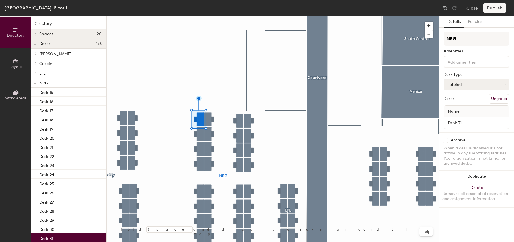
click at [467, 80] on button "Hoteled" at bounding box center [477, 84] width 66 height 10
click at [452, 101] on div "Assigned" at bounding box center [472, 102] width 57 height 9
click at [492, 97] on button "Ungroup" at bounding box center [499, 99] width 21 height 10
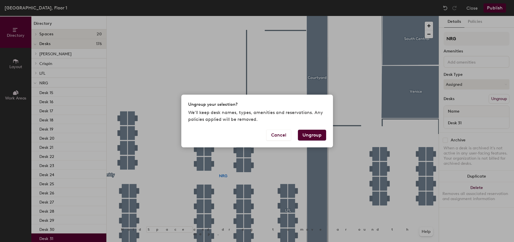
click at [307, 135] on button "Ungroup" at bounding box center [312, 135] width 28 height 11
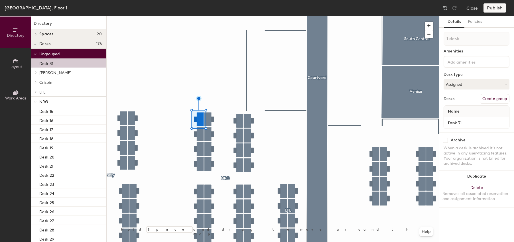
click at [202, 16] on div at bounding box center [273, 16] width 332 height 0
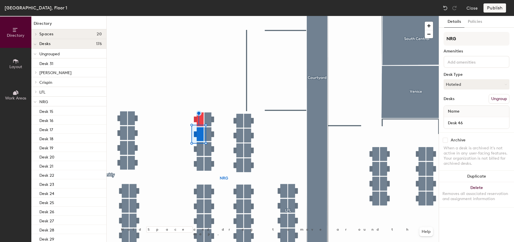
click at [496, 99] on button "Ungroup" at bounding box center [499, 99] width 21 height 10
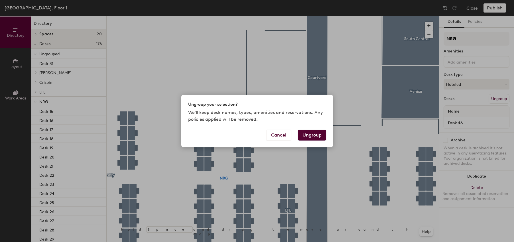
click at [318, 132] on button "Ungroup" at bounding box center [312, 135] width 28 height 11
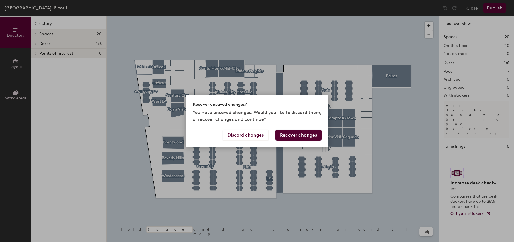
click at [294, 135] on button "Recover changes" at bounding box center [298, 135] width 46 height 11
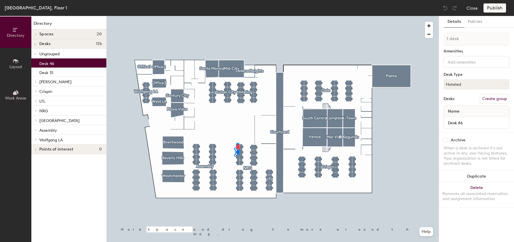
click at [238, 16] on div at bounding box center [273, 16] width 332 height 0
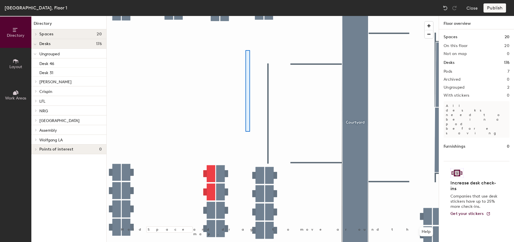
click at [245, 16] on div at bounding box center [273, 16] width 332 height 0
click at [234, 16] on div at bounding box center [273, 16] width 332 height 0
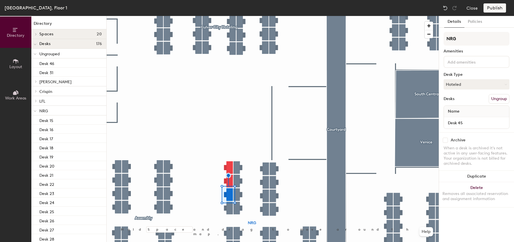
click at [499, 95] on button "Ungroup" at bounding box center [499, 99] width 21 height 10
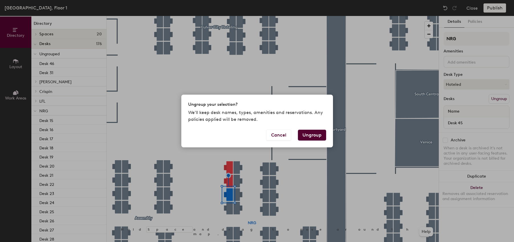
click at [312, 135] on button "Ungroup" at bounding box center [312, 135] width 28 height 11
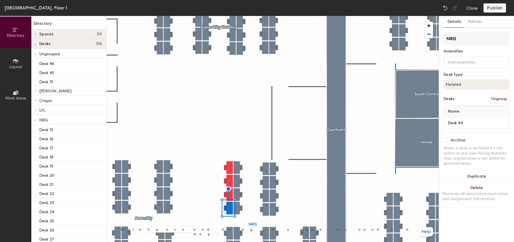
click at [497, 100] on button "Ungroup" at bounding box center [499, 99] width 21 height 10
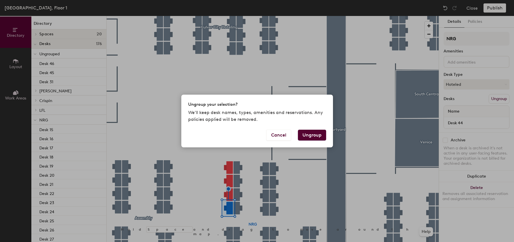
click at [316, 133] on button "Ungroup" at bounding box center [312, 135] width 28 height 11
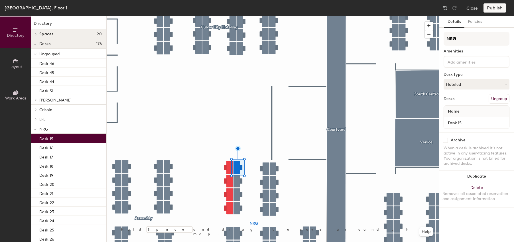
click at [497, 97] on button "Ungroup" at bounding box center [499, 99] width 21 height 10
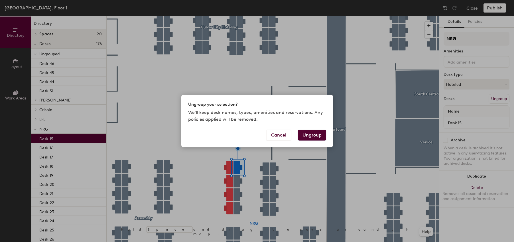
click at [309, 136] on button "Ungroup" at bounding box center [312, 135] width 28 height 11
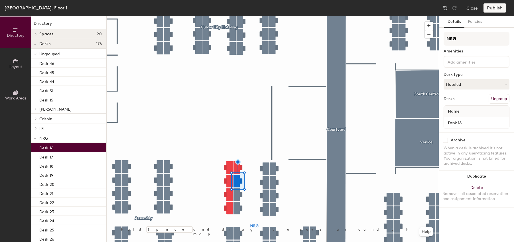
click at [492, 96] on button "Ungroup" at bounding box center [499, 99] width 21 height 10
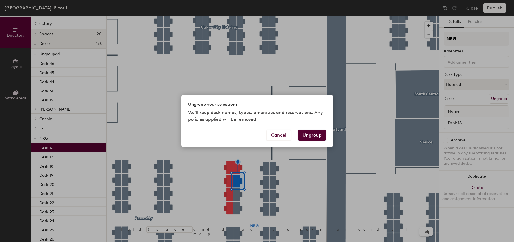
click at [301, 135] on button "Ungroup" at bounding box center [312, 135] width 28 height 11
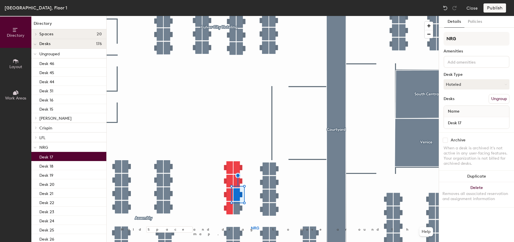
click at [493, 98] on button "Ungroup" at bounding box center [499, 99] width 21 height 10
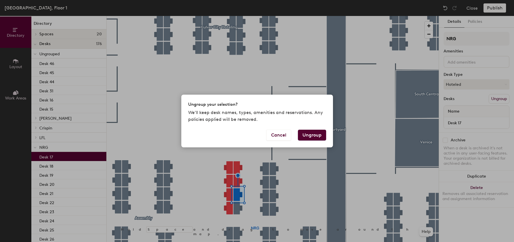
click at [324, 135] on button "Ungroup" at bounding box center [312, 135] width 28 height 11
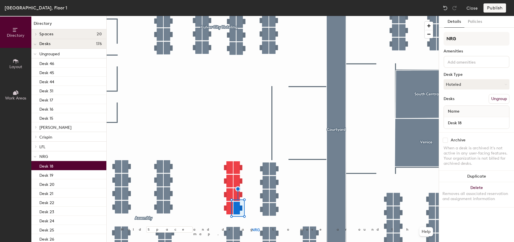
click at [498, 97] on button "Ungroup" at bounding box center [499, 99] width 21 height 10
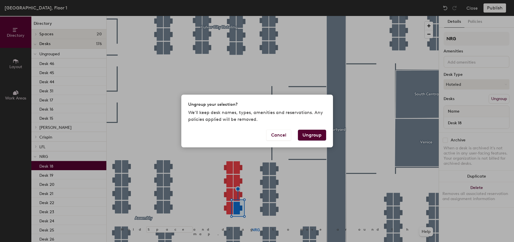
click at [306, 131] on button "Ungroup" at bounding box center [312, 135] width 28 height 11
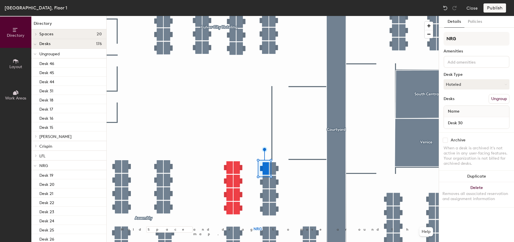
click at [494, 99] on button "Ungroup" at bounding box center [499, 99] width 21 height 10
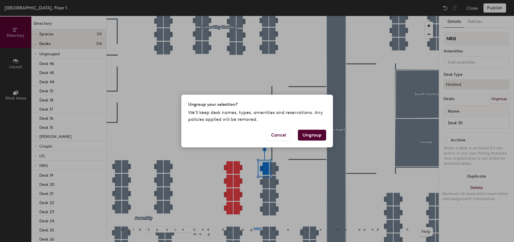
click at [305, 136] on button "Ungroup" at bounding box center [312, 135] width 28 height 11
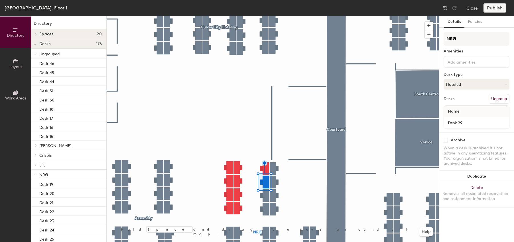
click at [489, 100] on button "Ungroup" at bounding box center [499, 99] width 21 height 10
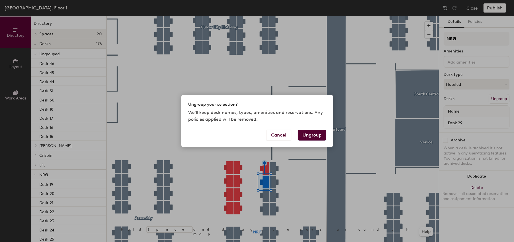
click at [306, 137] on button "Ungroup" at bounding box center [312, 135] width 28 height 11
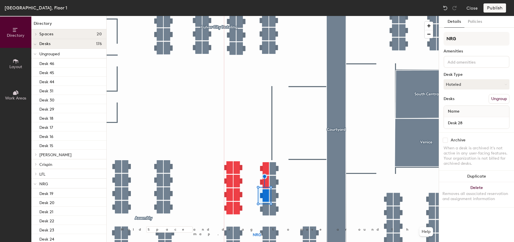
click at [496, 97] on button "Ungroup" at bounding box center [499, 99] width 21 height 10
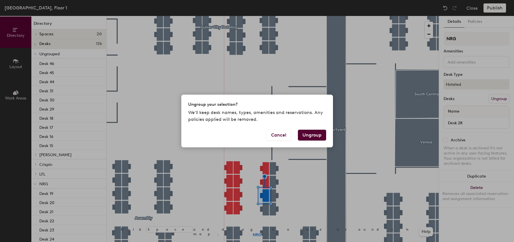
click at [316, 133] on button "Ungroup" at bounding box center [312, 135] width 28 height 11
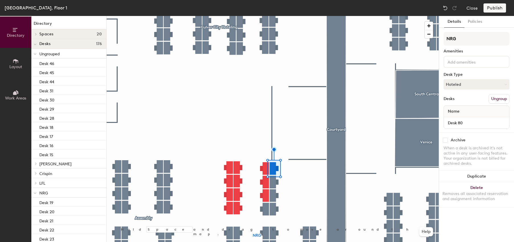
click at [501, 102] on button "Ungroup" at bounding box center [499, 99] width 21 height 10
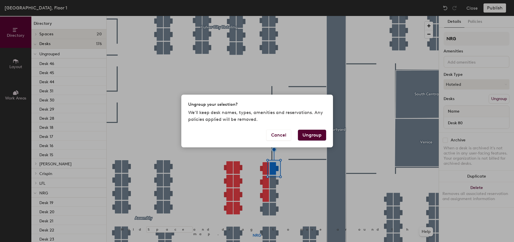
click at [317, 135] on button "Ungroup" at bounding box center [312, 135] width 28 height 11
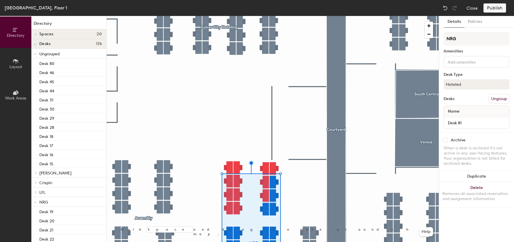
click at [497, 102] on button "Ungroup" at bounding box center [499, 99] width 21 height 10
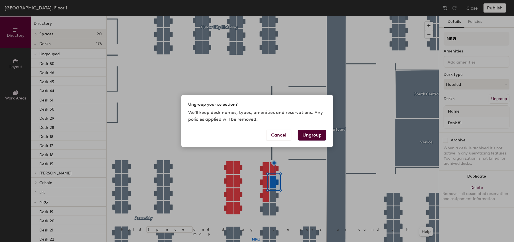
click at [312, 138] on button "Ungroup" at bounding box center [312, 135] width 28 height 11
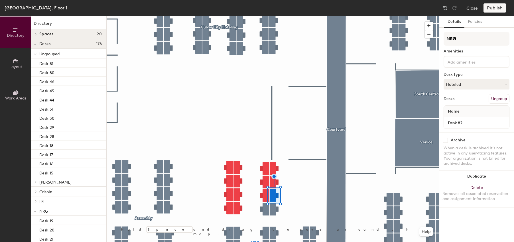
click at [492, 100] on button "Ungroup" at bounding box center [499, 99] width 21 height 10
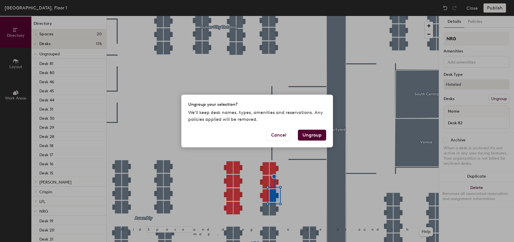
click at [312, 135] on button "Ungroup" at bounding box center [312, 135] width 28 height 11
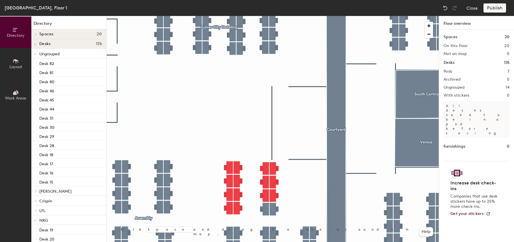
click at [490, 9] on div "Publish" at bounding box center [497, 7] width 26 height 9
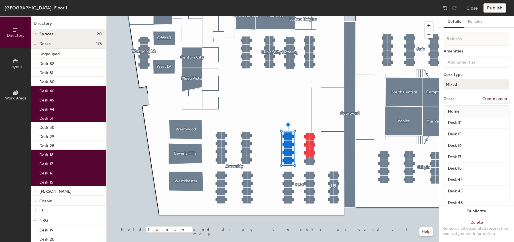
click at [487, 97] on button "Create group" at bounding box center [495, 99] width 30 height 10
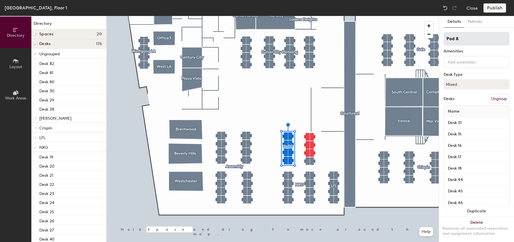
click at [461, 40] on input "Pod 8" at bounding box center [477, 39] width 66 height 14
type input "[GEOGRAPHIC_DATA]"
click at [461, 38] on input "[GEOGRAPHIC_DATA]" at bounding box center [477, 39] width 66 height 14
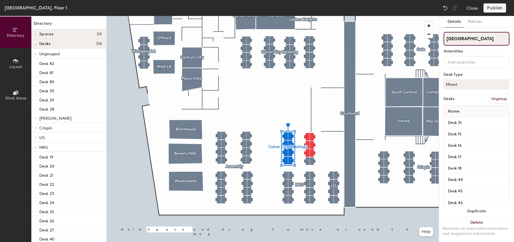
click at [461, 38] on input "[GEOGRAPHIC_DATA]" at bounding box center [477, 39] width 66 height 14
type input "C"
type input "D"
click at [468, 40] on input "Overflow" at bounding box center [477, 39] width 66 height 14
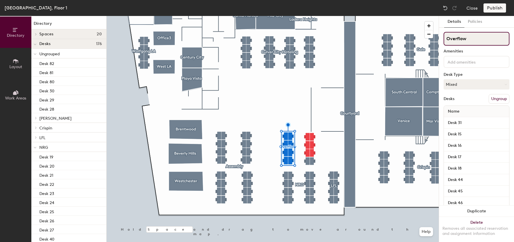
click at [468, 40] on input "Overflow" at bounding box center [477, 39] width 66 height 14
click at [470, 40] on input "Overflow" at bounding box center [477, 39] width 66 height 14
type input "Overflow1"
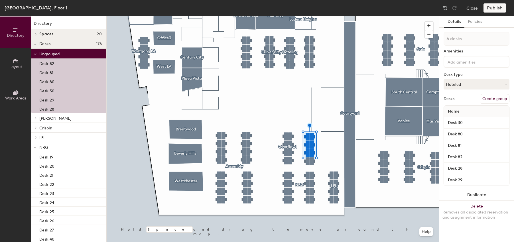
click at [493, 98] on button "Create group" at bounding box center [495, 99] width 30 height 10
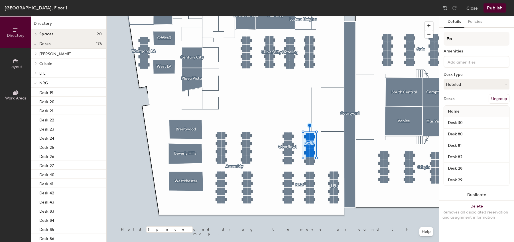
type input "P"
type input "Overflow2"
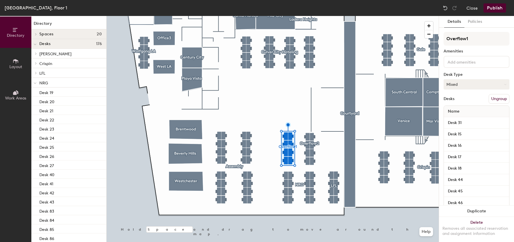
click at [479, 84] on button "Mixed" at bounding box center [477, 84] width 66 height 10
click at [465, 103] on div "Assigned" at bounding box center [472, 102] width 57 height 9
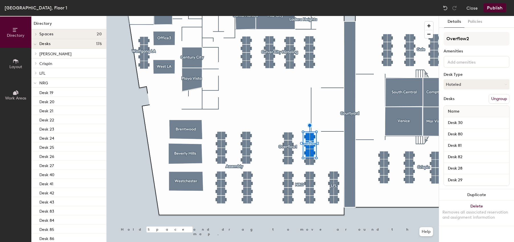
click at [460, 90] on div "Overflow2 Amenities Desk Type Hoteled Desks Ungroup Name Desk 30 Desk 80 Desk 8…" at bounding box center [477, 110] width 66 height 157
click at [461, 86] on button "Hoteled" at bounding box center [477, 84] width 66 height 10
click at [458, 101] on div "Assigned" at bounding box center [472, 102] width 57 height 9
click at [466, 83] on button "Assigned" at bounding box center [477, 84] width 66 height 10
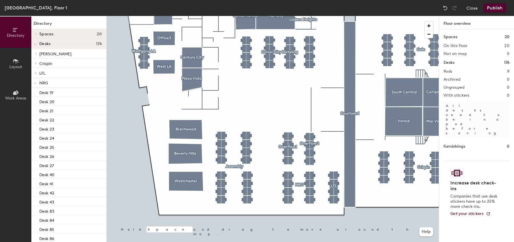
click at [486, 9] on button "Publish" at bounding box center [495, 7] width 23 height 9
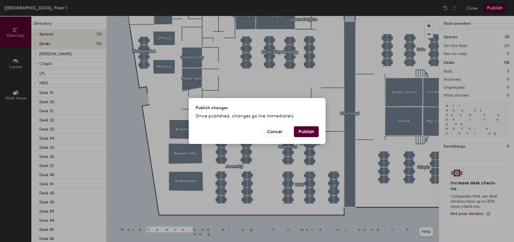
click at [301, 130] on button "Publish" at bounding box center [306, 131] width 25 height 11
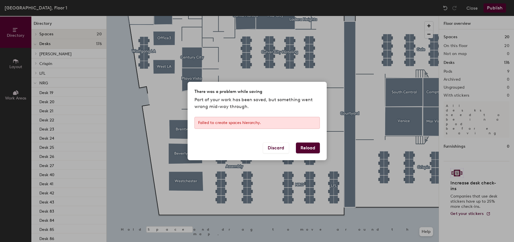
click at [305, 146] on button "Reload" at bounding box center [308, 148] width 24 height 11
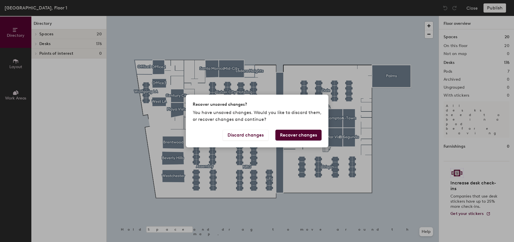
click at [292, 137] on button "Recover changes" at bounding box center [298, 135] width 46 height 11
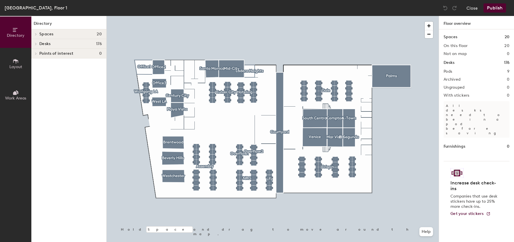
click at [381, 16] on div at bounding box center [273, 16] width 332 height 0
click at [491, 6] on button "Publish" at bounding box center [495, 7] width 23 height 9
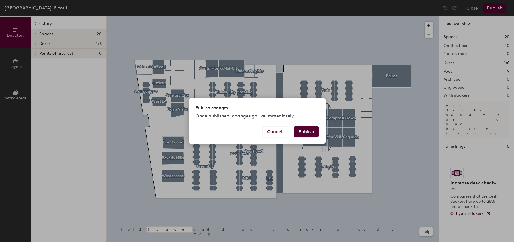
click at [308, 132] on button "Publish" at bounding box center [306, 131] width 25 height 11
